Goal: Task Accomplishment & Management: Use online tool/utility

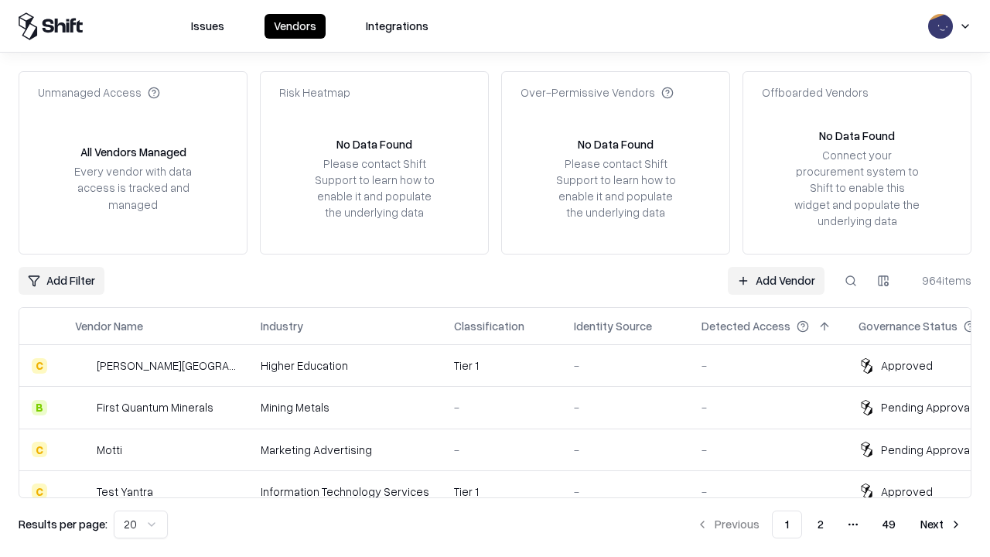
click at [776, 280] on link "Add Vendor" at bounding box center [776, 281] width 97 height 28
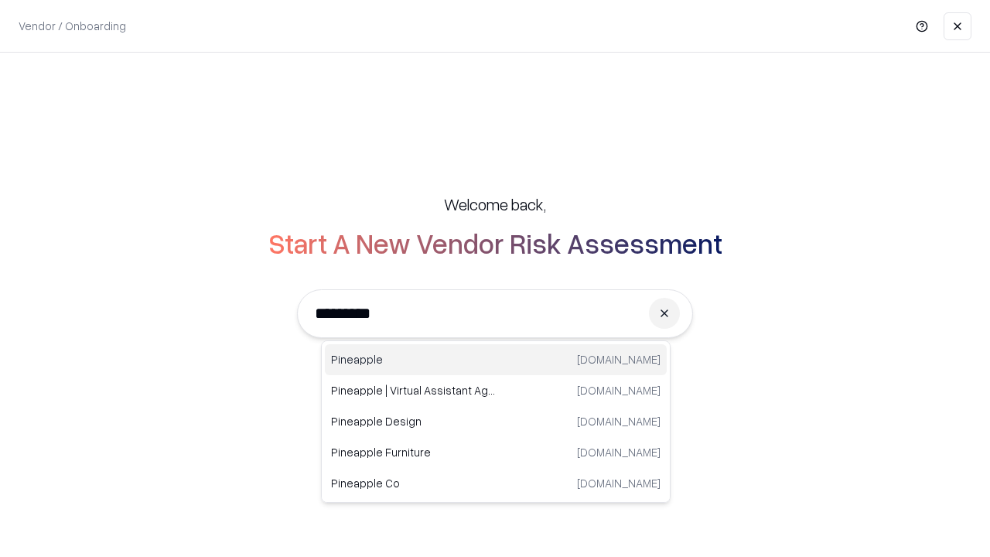
click at [496, 360] on div "Pineapple [DOMAIN_NAME]" at bounding box center [496, 359] width 342 height 31
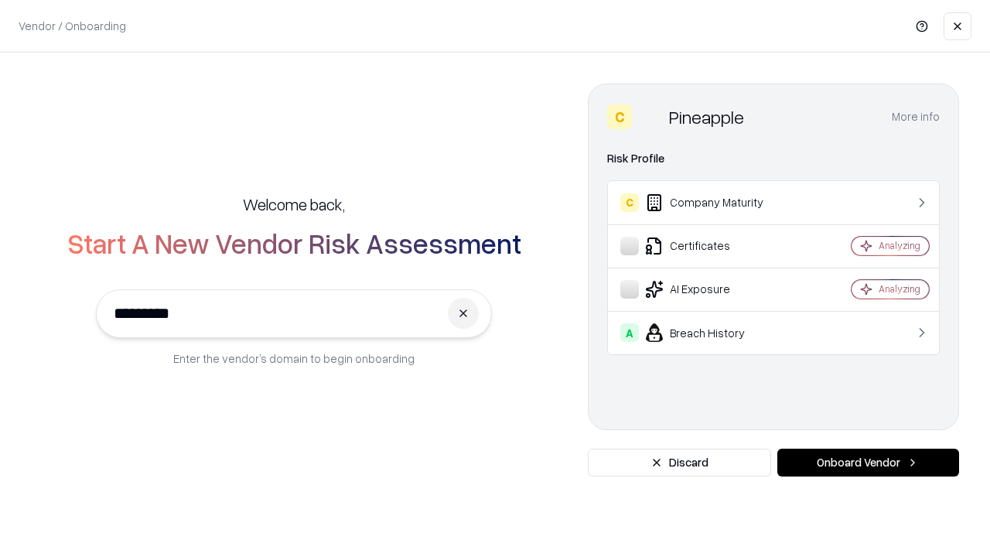
type input "*********"
click at [868, 462] on button "Onboard Vendor" at bounding box center [868, 462] width 182 height 28
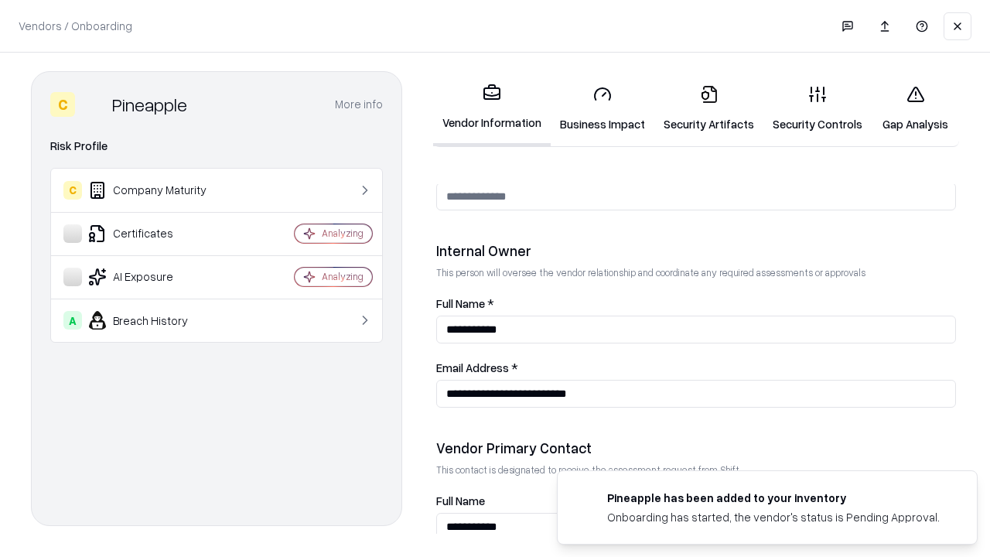
scroll to position [801, 0]
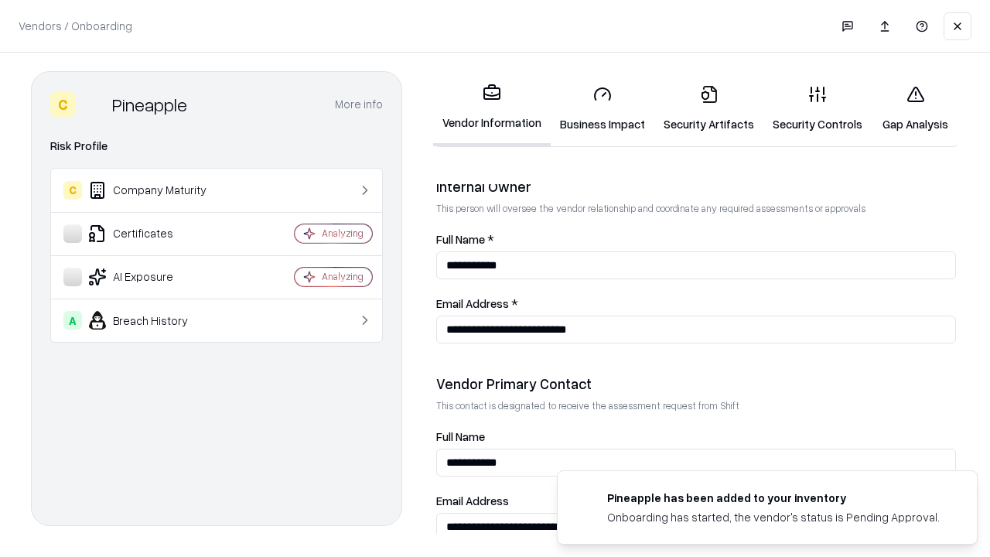
click at [708, 108] on link "Security Artifacts" at bounding box center [708, 109] width 109 height 72
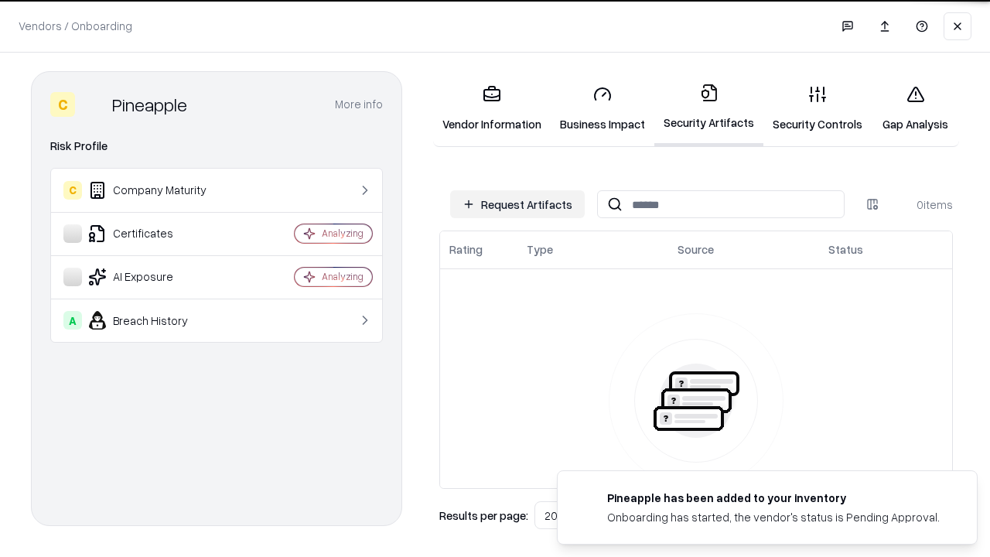
click at [517, 204] on button "Request Artifacts" at bounding box center [517, 204] width 135 height 28
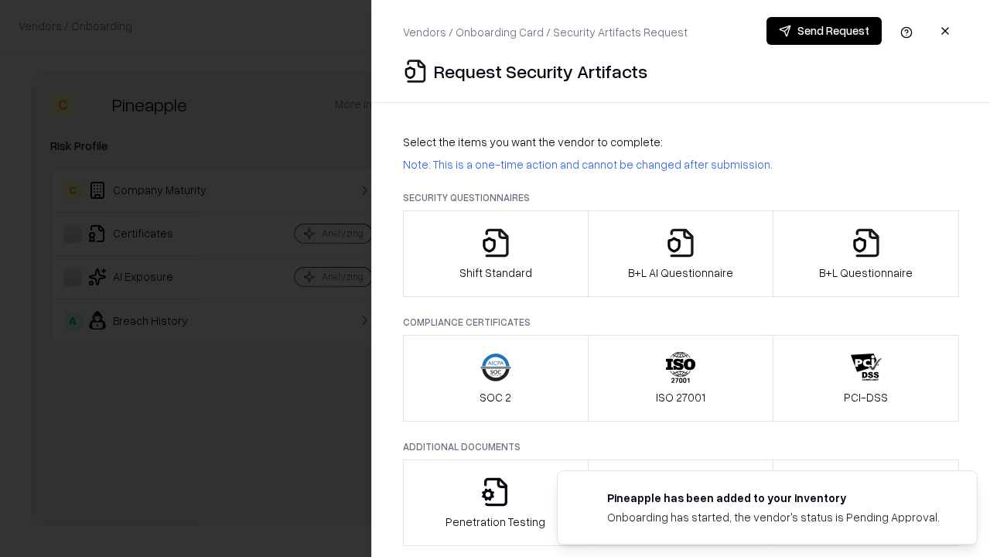
click at [865, 254] on icon "button" at bounding box center [866, 242] width 31 height 31
click at [680, 254] on icon "button" at bounding box center [680, 242] width 31 height 31
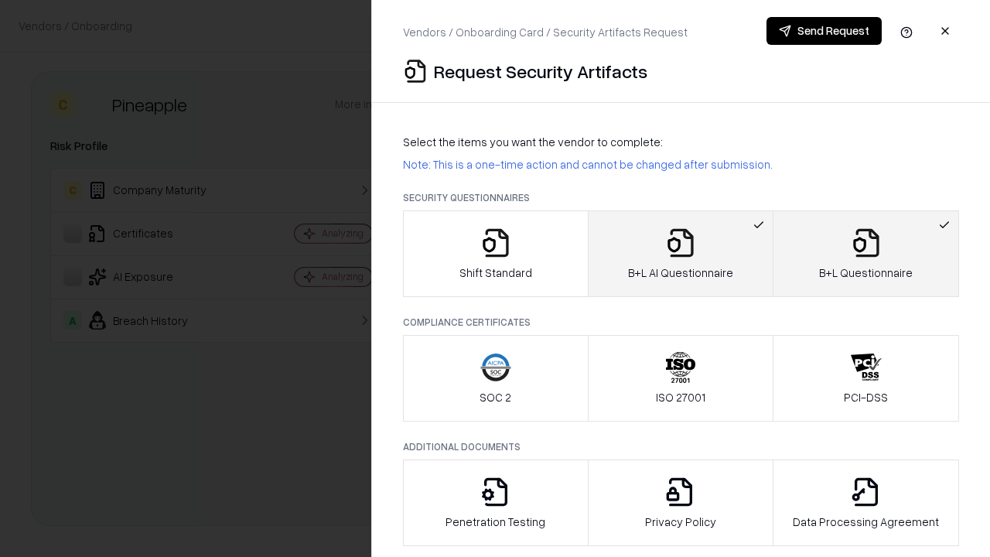
click at [824, 31] on button "Send Request" at bounding box center [823, 31] width 115 height 28
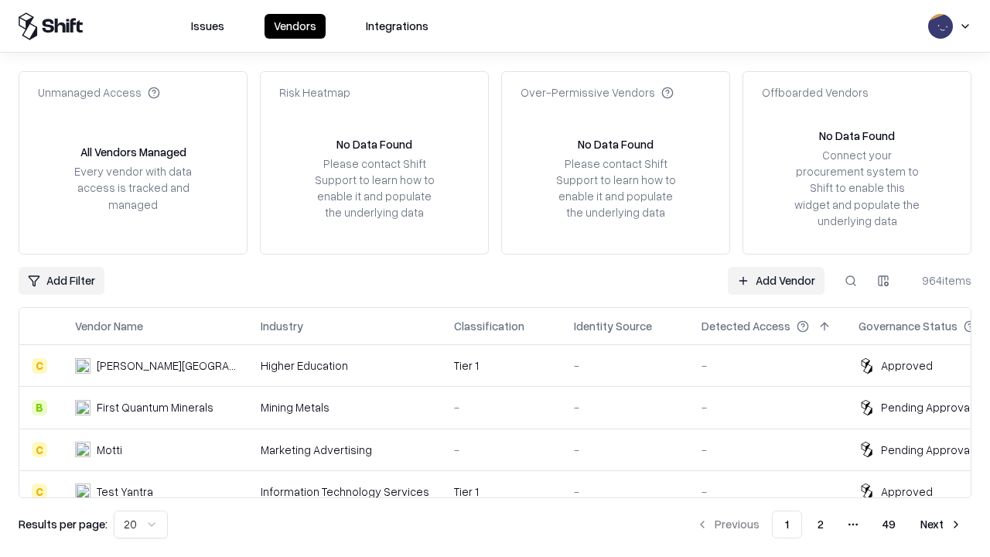
click at [776, 280] on link "Add Vendor" at bounding box center [776, 281] width 97 height 28
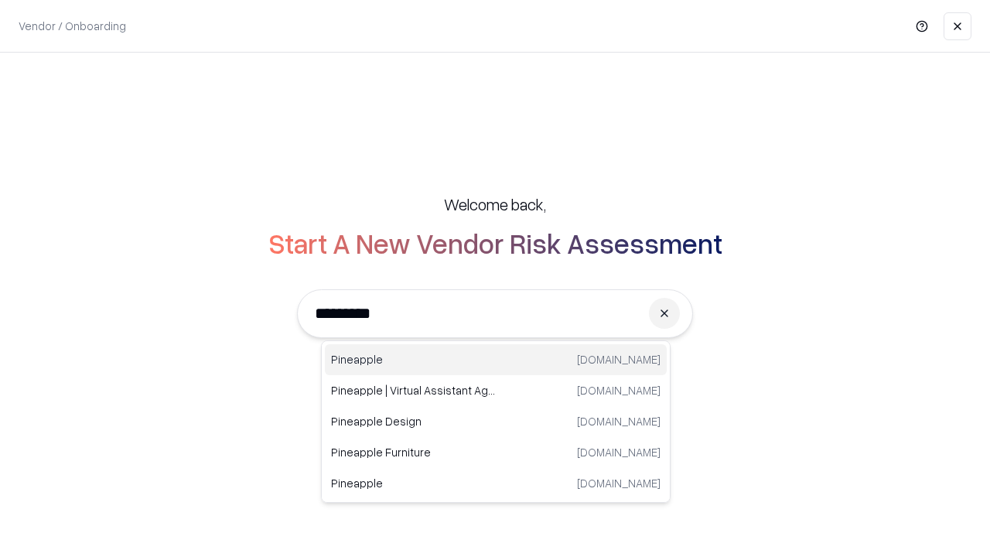
click at [496, 360] on div "Pineapple [DOMAIN_NAME]" at bounding box center [496, 359] width 342 height 31
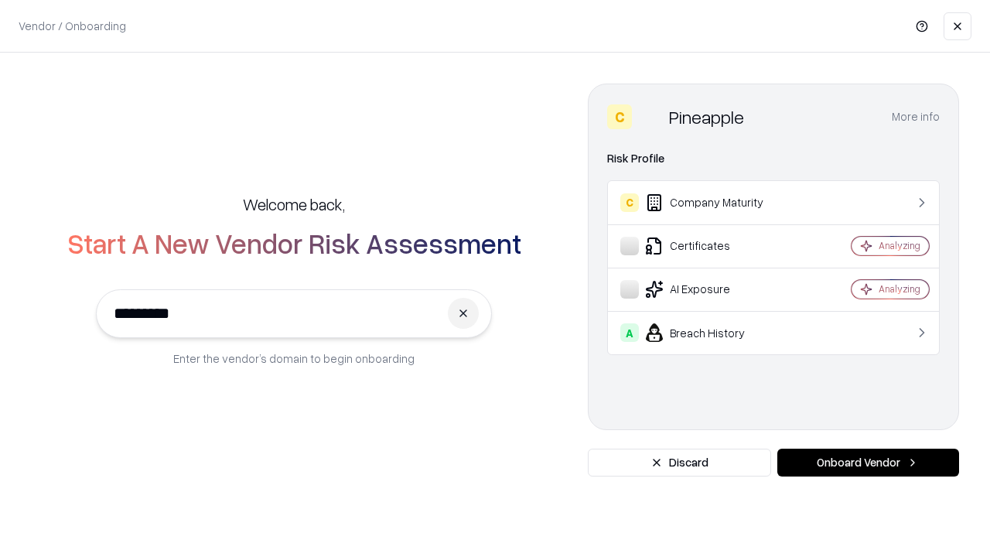
type input "*********"
click at [868, 462] on button "Onboard Vendor" at bounding box center [868, 462] width 182 height 28
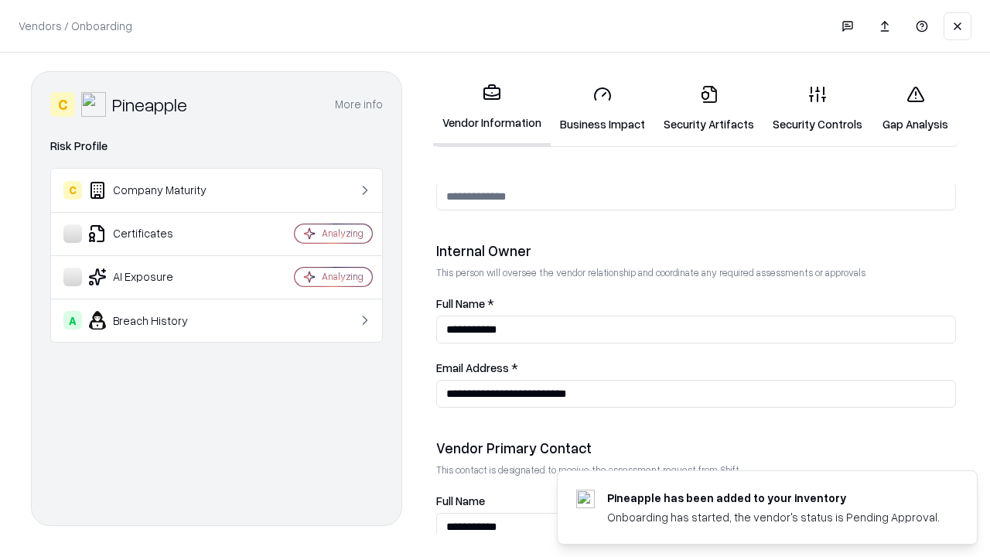
scroll to position [801, 0]
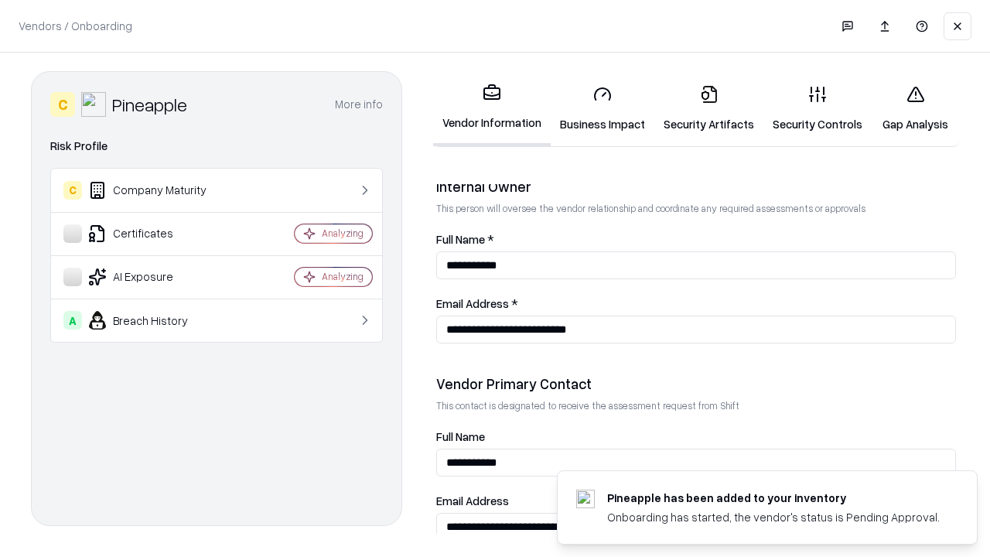
click at [915, 108] on link "Gap Analysis" at bounding box center [914, 109] width 87 height 72
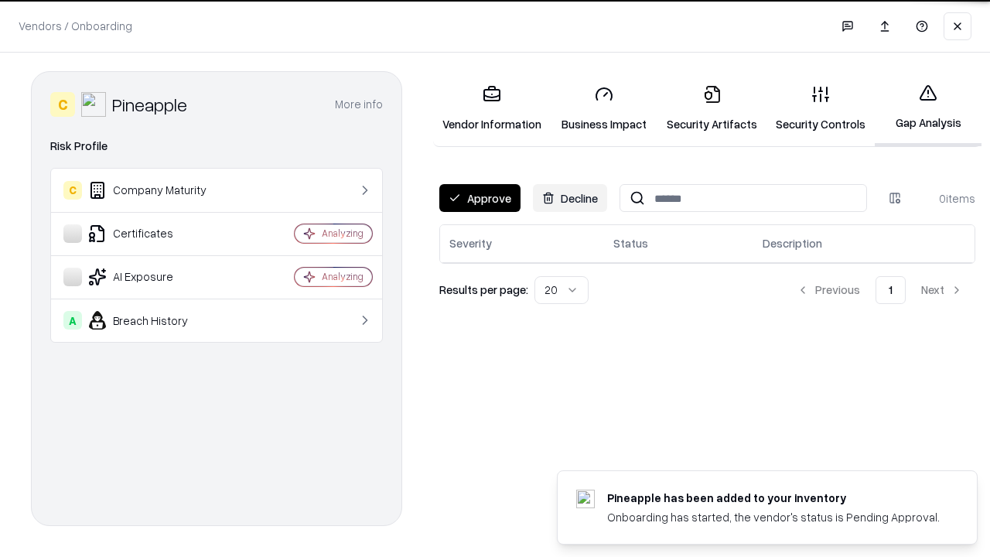
click at [479, 198] on button "Approve" at bounding box center [479, 198] width 81 height 28
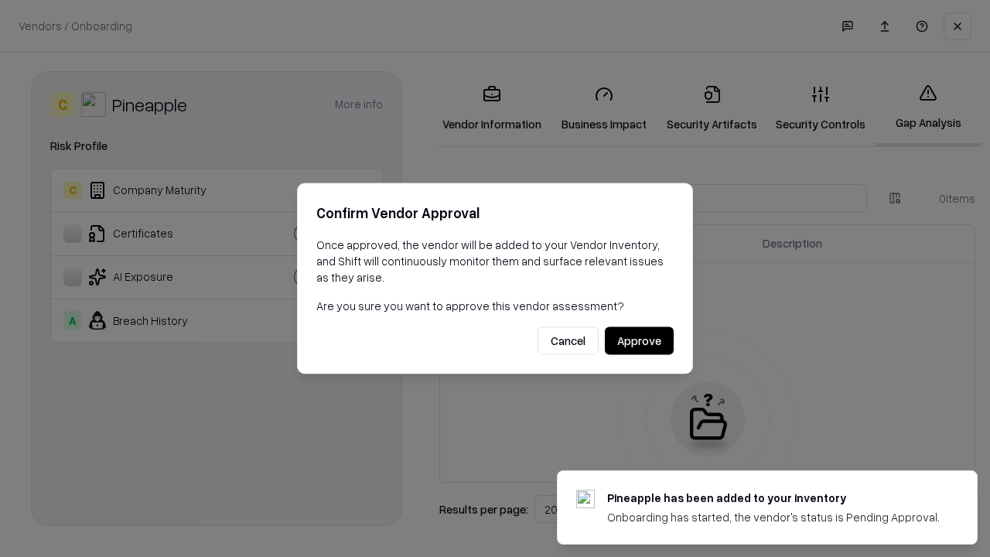
click at [639, 340] on button "Approve" at bounding box center [639, 341] width 69 height 28
